Goal: Navigation & Orientation: Find specific page/section

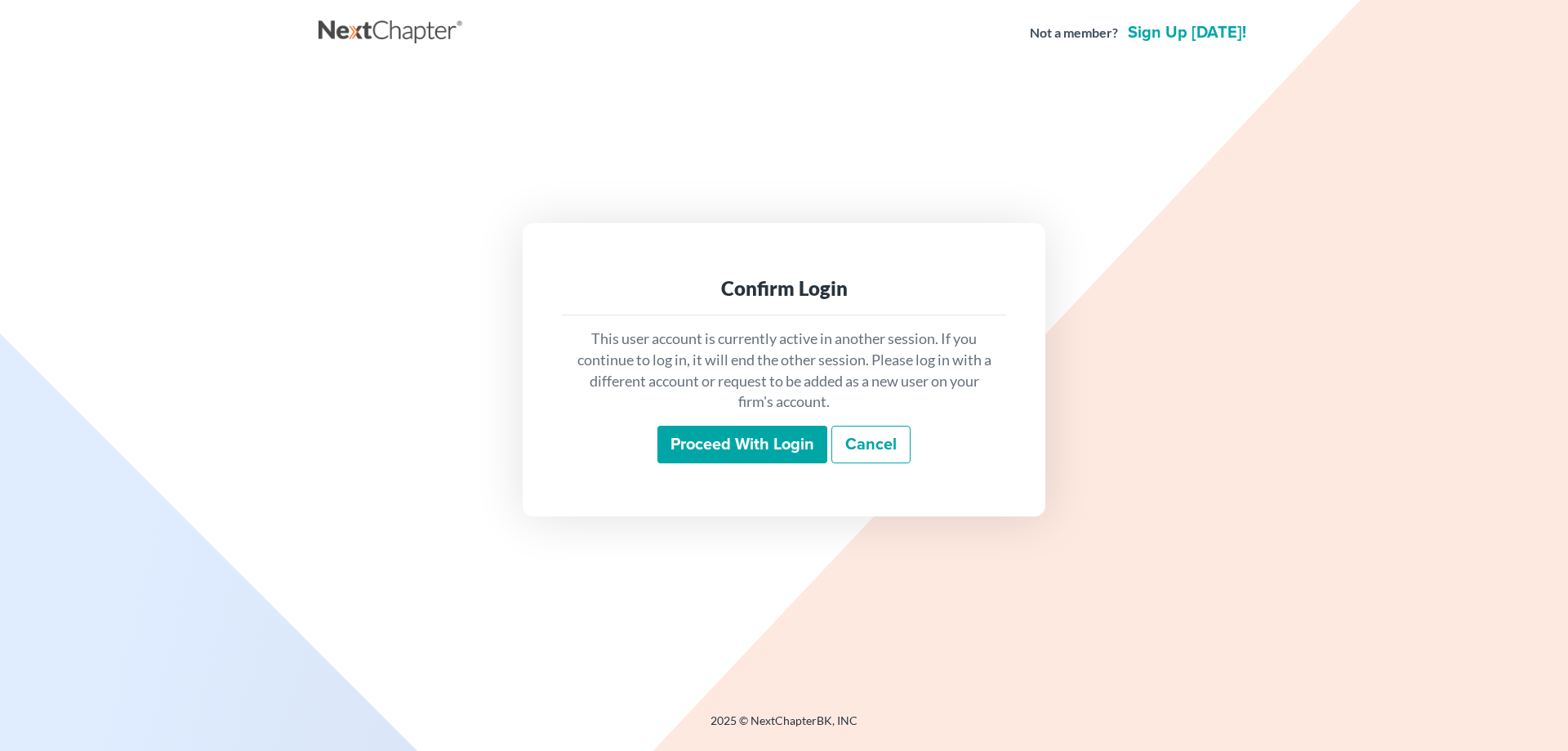
click at [698, 451] on input "Proceed with login" at bounding box center [742, 444] width 170 height 38
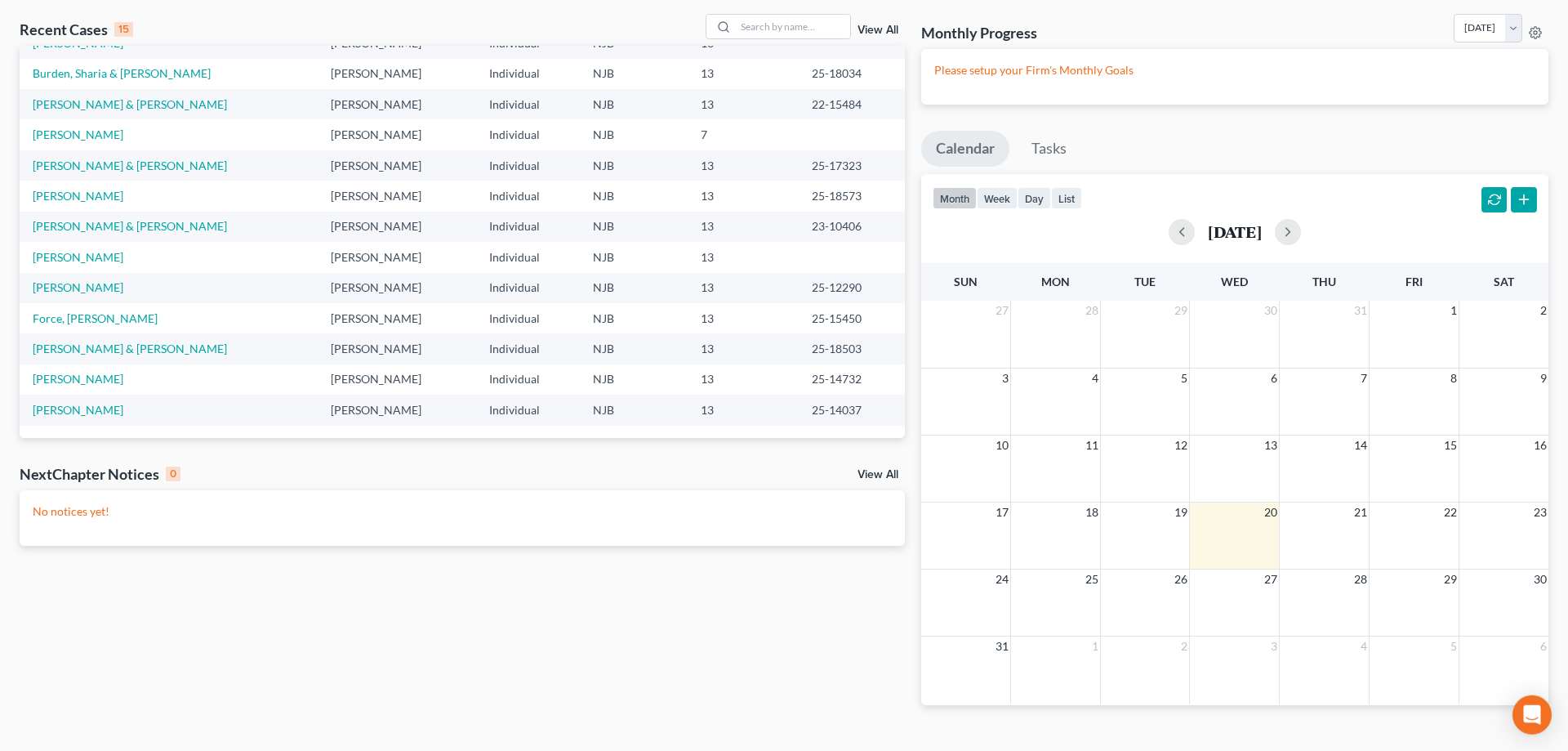
scroll to position [102, 0]
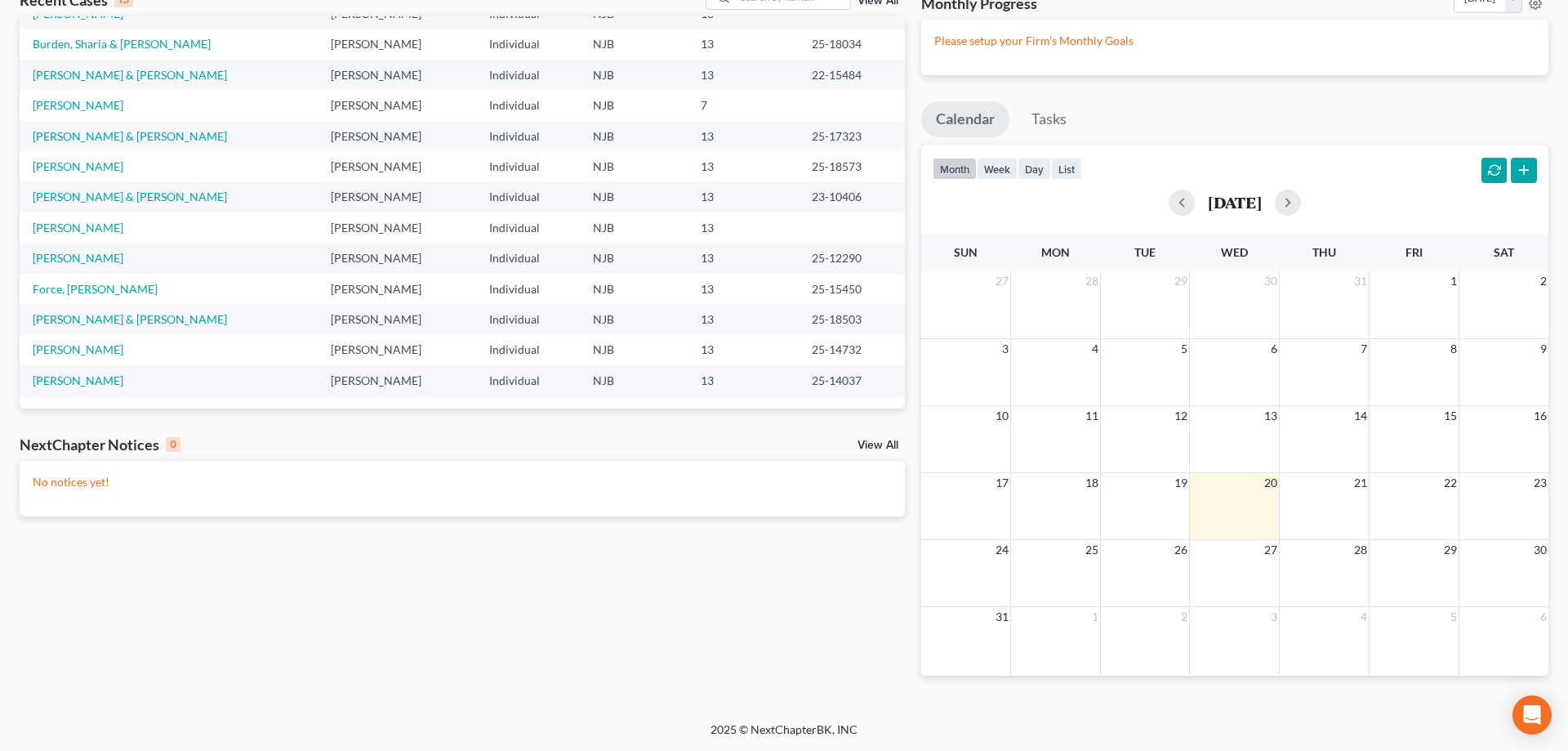
click at [876, 440] on link "View All" at bounding box center [877, 445] width 41 height 11
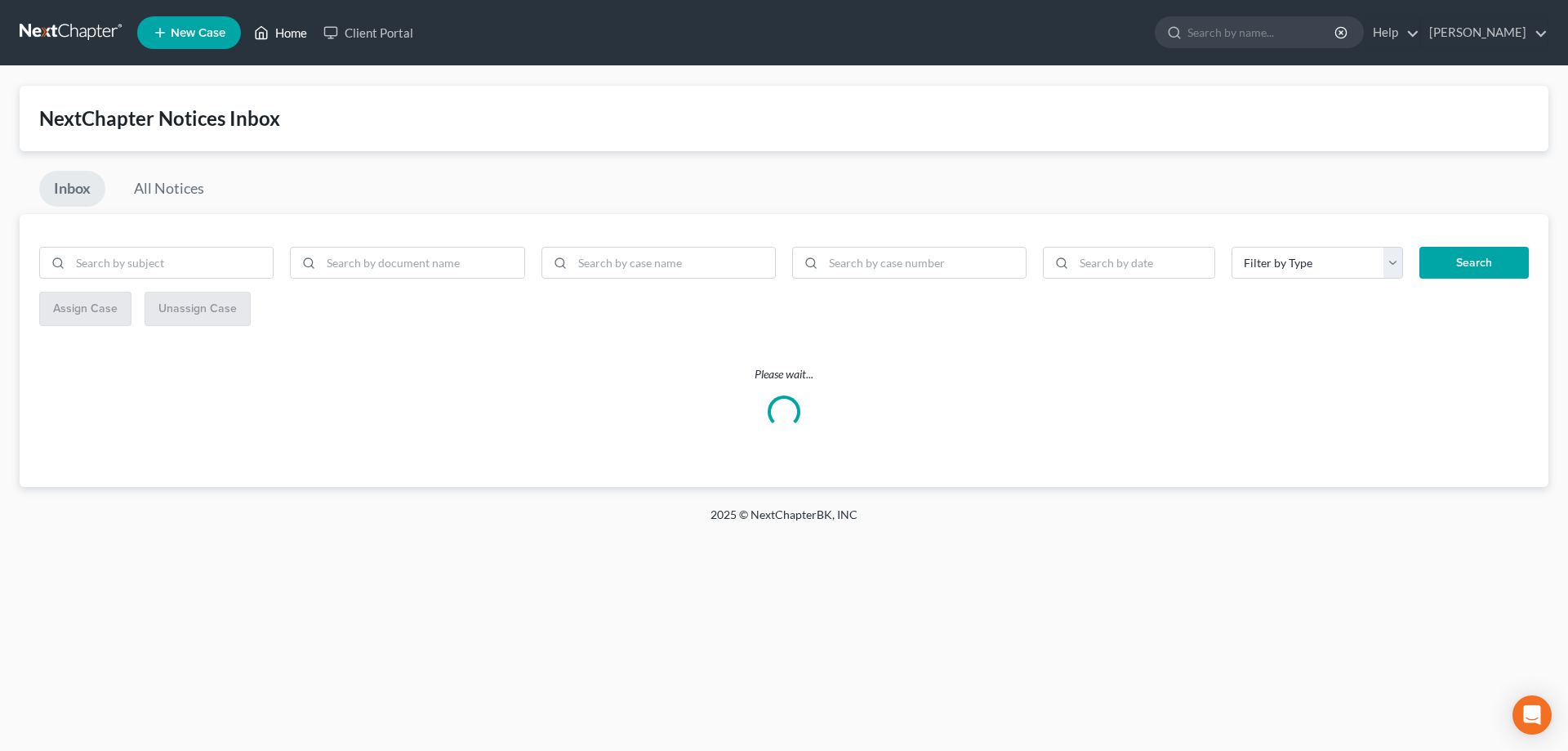
click at [297, 35] on link "Home" at bounding box center [280, 32] width 69 height 30
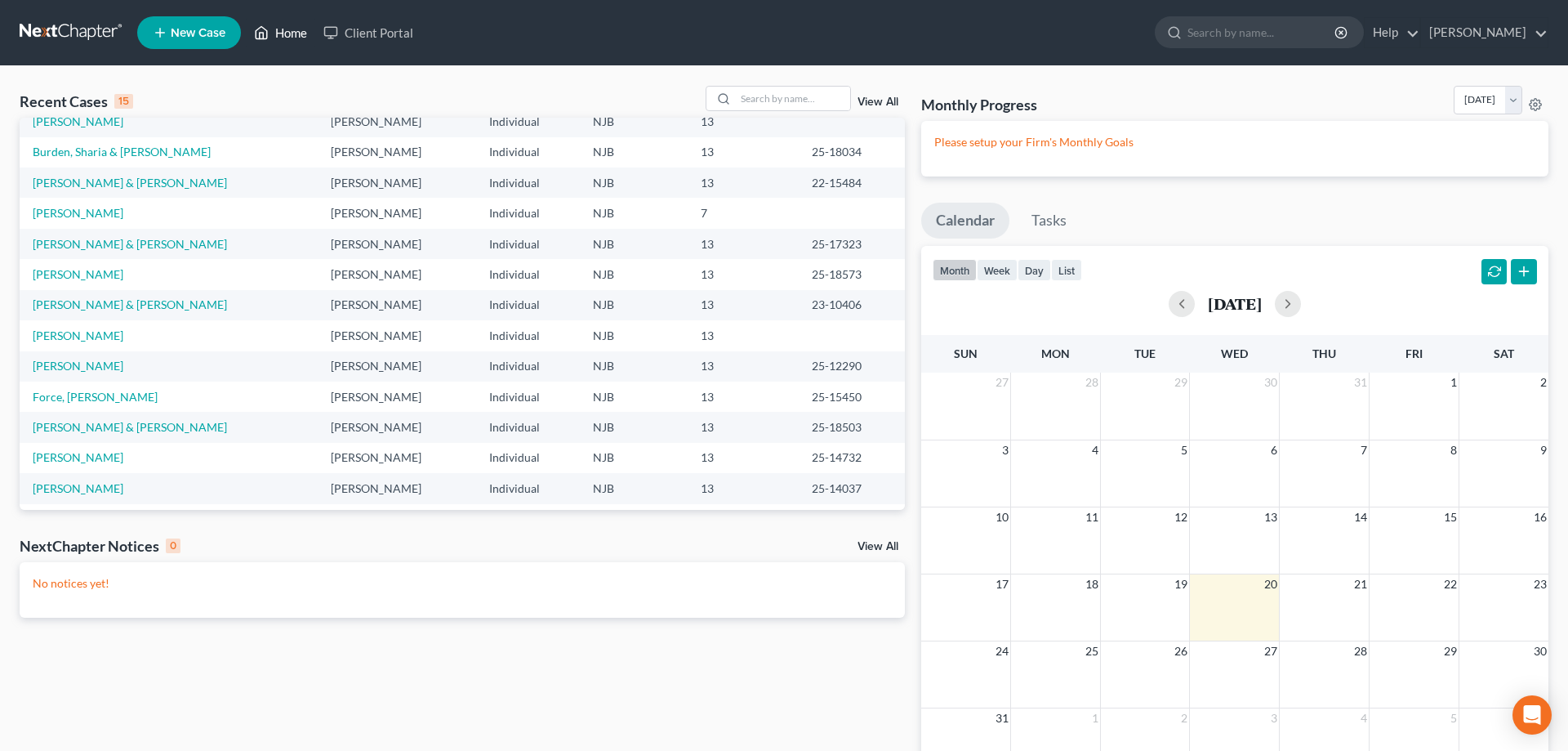
scroll to position [113, 0]
